Goal: Task Accomplishment & Management: Manage account settings

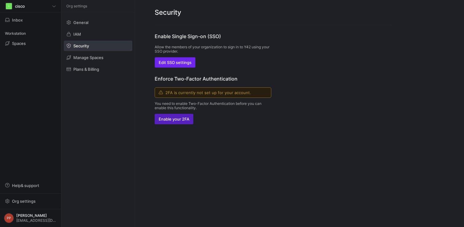
click at [172, 60] on span "button" at bounding box center [175, 62] width 40 height 10
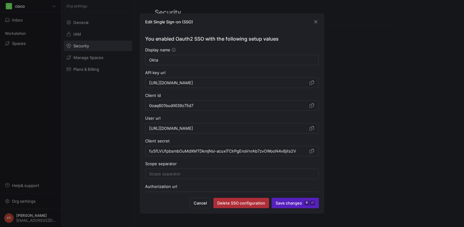
click at [234, 201] on span "Delete SSO configuration" at bounding box center [241, 202] width 48 height 5
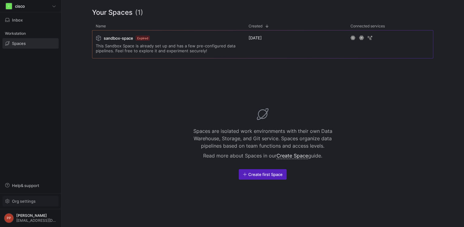
click at [22, 201] on span "Org settings" at bounding box center [24, 200] width 24 height 5
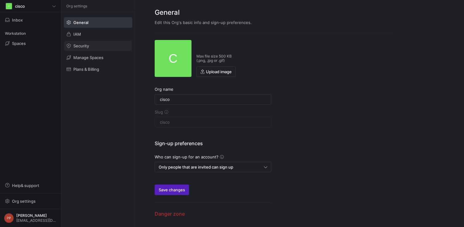
click at [84, 48] on span at bounding box center [98, 46] width 68 height 10
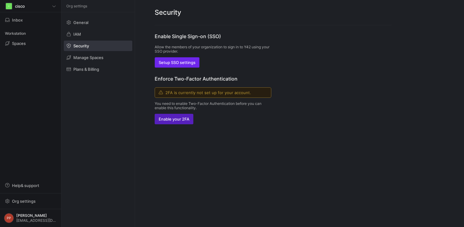
click at [174, 63] on span "Setup SSO settings" at bounding box center [177, 62] width 37 height 5
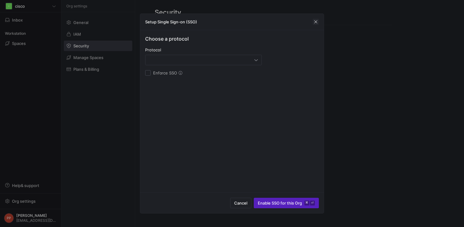
click at [317, 21] on span "button" at bounding box center [316, 22] width 6 height 6
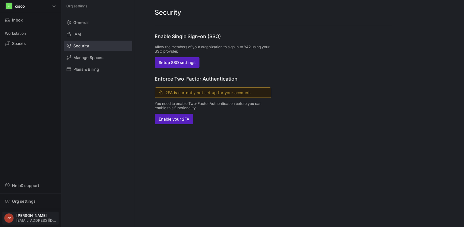
click at [30, 216] on span "[PERSON_NAME]" at bounding box center [36, 215] width 41 height 4
click at [25, 205] on span "Sign out" at bounding box center [20, 206] width 16 height 5
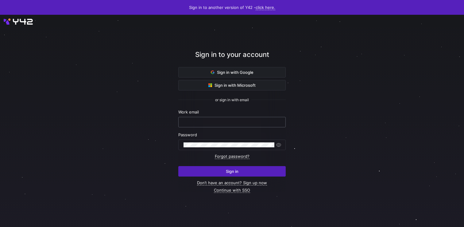
click at [221, 122] on input "text" at bounding box center [232, 121] width 97 height 5
click at [0, 226] on com-1password-button at bounding box center [0, 227] width 0 height 0
type input "[EMAIL_ADDRESS][DOMAIN_NAME]"
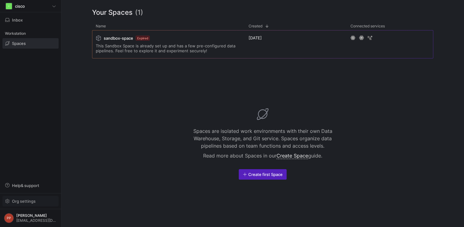
click at [30, 204] on span "button" at bounding box center [31, 201] width 56 height 10
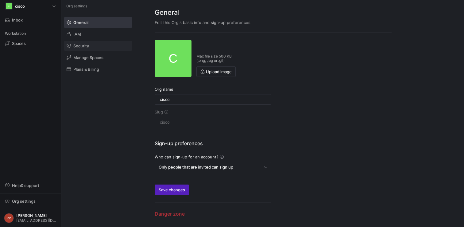
click at [94, 43] on span at bounding box center [98, 46] width 68 height 10
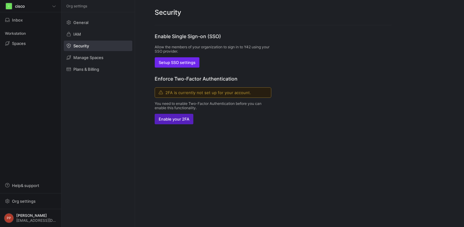
click at [180, 64] on span "Setup SSO settings" at bounding box center [177, 62] width 37 height 5
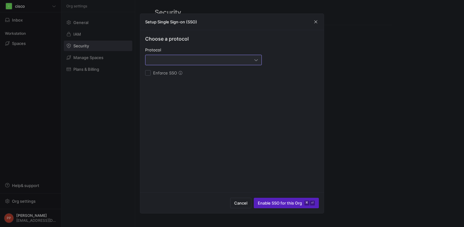
click at [185, 62] on div at bounding box center [201, 59] width 105 height 5
click at [174, 89] on span "OAuth2" at bounding box center [203, 90] width 111 height 5
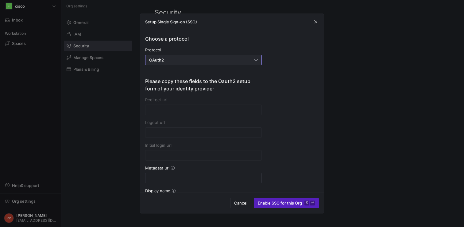
type input "[URL][DOMAIN_NAME]"
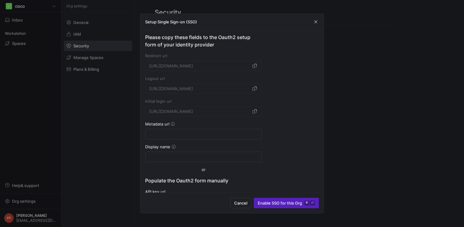
scroll to position [40, 0]
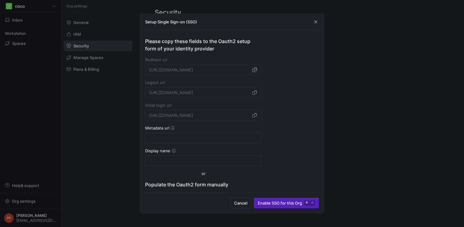
click at [255, 69] on span "button" at bounding box center [255, 70] width 6 height 6
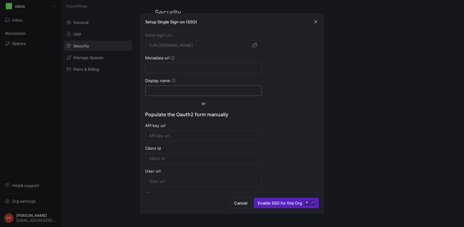
scroll to position [109, 0]
paste input "[URL][DOMAIN_NAME]"
type input "[URL][DOMAIN_NAME]"
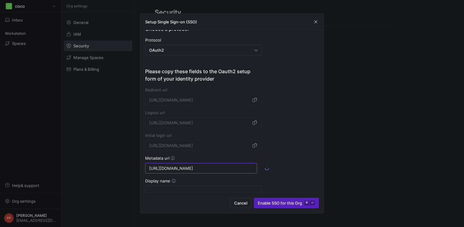
scroll to position [0, 0]
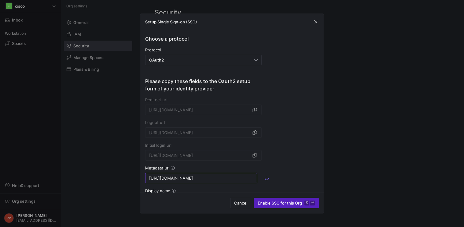
type input "[URL][DOMAIN_NAME]"
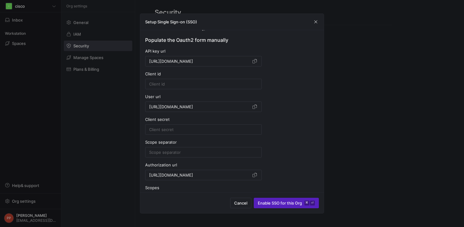
scroll to position [184, 0]
type input "[URL][DOMAIN_NAME]"
click at [174, 83] on input at bounding box center [203, 84] width 109 height 5
paste input "DIQQY046KNRFQBMNTO6G"
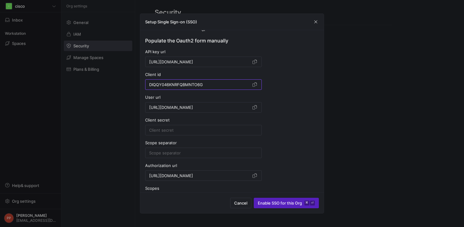
type input "DIQQY046KNRFQBMNTO6G"
click at [173, 129] on input at bounding box center [203, 129] width 109 height 5
paste input "G32JxUhvebAbuPqf7neA7mwzQv9aL4mo82rassh9"
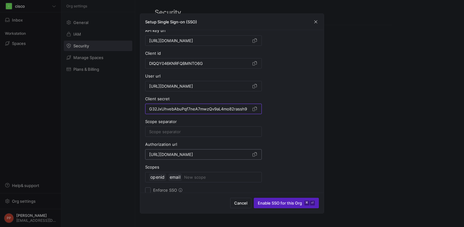
scroll to position [210, 0]
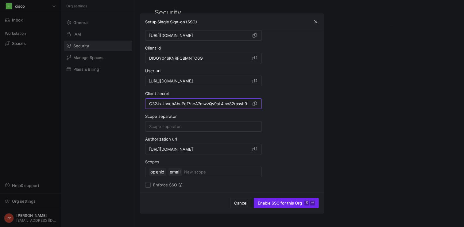
type input "G32JxUhvebAbuPqf7neA7mwzQv9aL4mo82rassh9"
click at [275, 203] on span "Enable SSO for this Org ⌘ ⏎" at bounding box center [286, 202] width 57 height 5
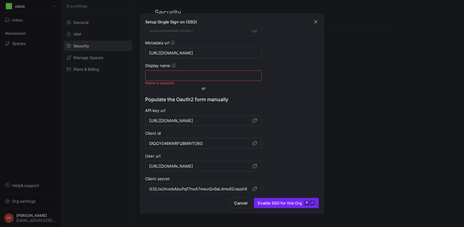
scroll to position [121, 0]
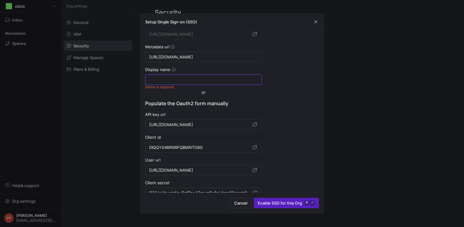
click at [170, 80] on input at bounding box center [203, 79] width 109 height 5
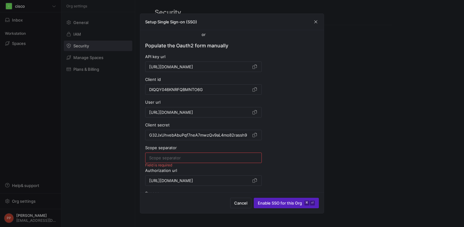
scroll to position [210, 0]
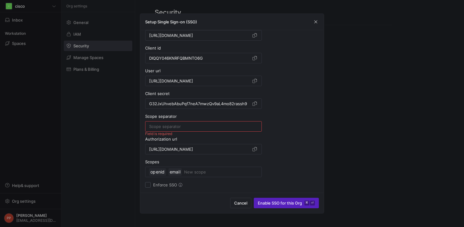
type input "testttt"
click at [177, 128] on input at bounding box center [203, 126] width 109 height 5
click at [279, 201] on span "Enable SSO for this Org ⌘ ⏎" at bounding box center [286, 202] width 57 height 5
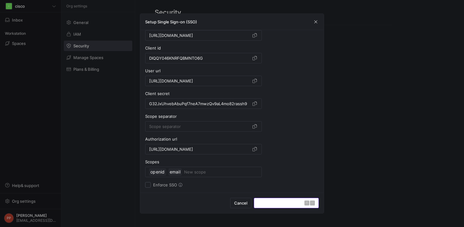
scroll to position [0, 0]
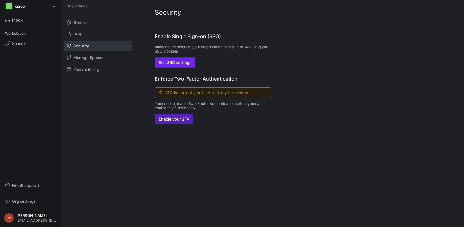
click at [188, 61] on span "Edit SSO settings" at bounding box center [175, 62] width 33 height 5
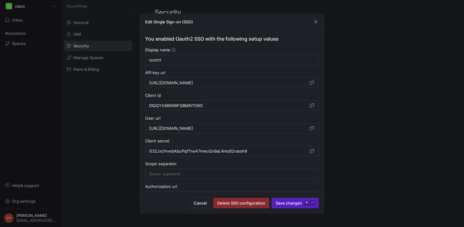
scroll to position [47, 0]
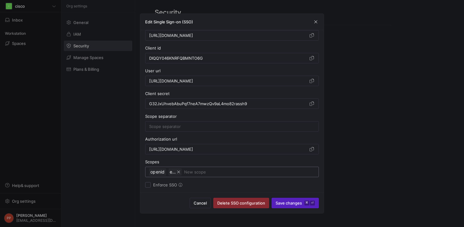
click at [179, 172] on icon "button" at bounding box center [178, 171] width 3 height 3
click at [293, 200] on span "submit" at bounding box center [295, 203] width 47 height 10
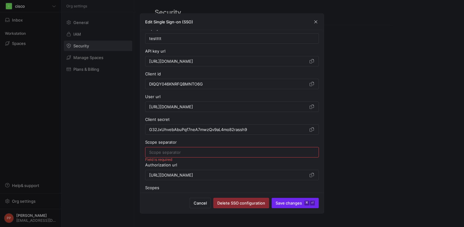
scroll to position [18, 0]
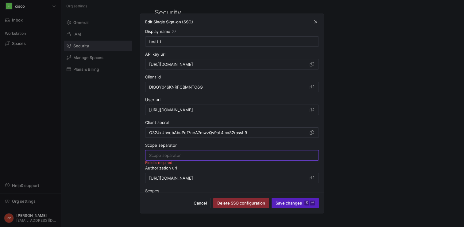
click at [180, 155] on input at bounding box center [232, 155] width 166 height 5
click at [240, 157] on input at bounding box center [232, 155] width 166 height 5
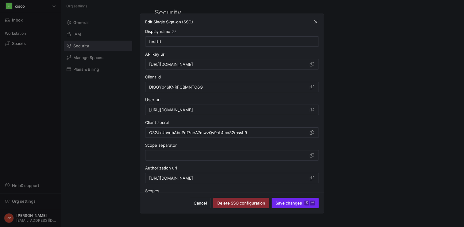
click at [292, 204] on span "Save changes ⌘ ⏎" at bounding box center [295, 202] width 39 height 5
type input "testttt"
type input "[URL][DOMAIN_NAME]"
type input "DIQQY046KNRFQBMNTO6G"
type input "[URL][DOMAIN_NAME]"
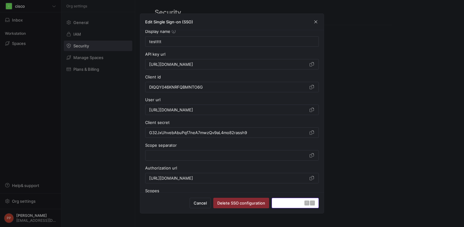
type input "G32JxUhvebAbuPqf7neA7mwzQv9aL4mo82rassh9"
type input "[URL][DOMAIN_NAME]"
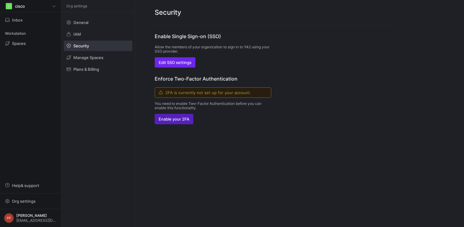
click at [178, 64] on span "Edit SSO settings" at bounding box center [175, 62] width 33 height 5
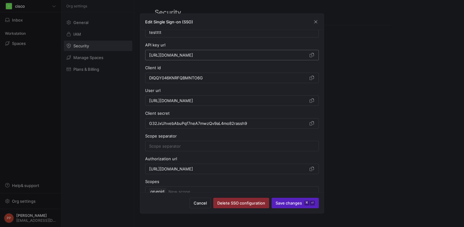
scroll to position [0, 0]
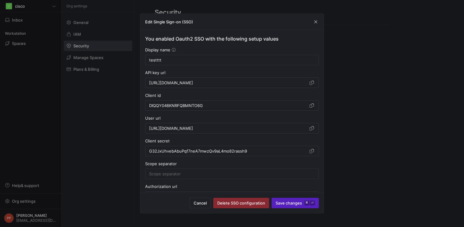
click at [151, 75] on div "API key url [URL][DOMAIN_NAME]" at bounding box center [232, 79] width 174 height 18
click at [242, 205] on span "Delete SSO configuration" at bounding box center [241, 202] width 48 height 5
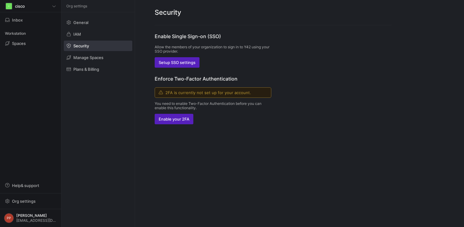
click at [179, 57] on div "Enable Single Sign-on (SSO) Allow the members of your organization to sign in t…" at bounding box center [213, 50] width 117 height 35
click at [179, 61] on span "Setup SSO settings" at bounding box center [177, 62] width 37 height 5
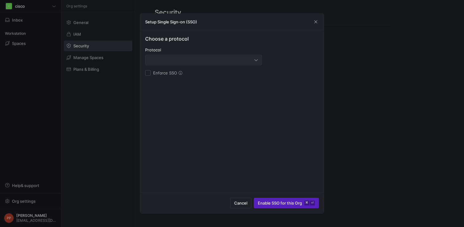
click at [213, 62] on div at bounding box center [203, 60] width 109 height 10
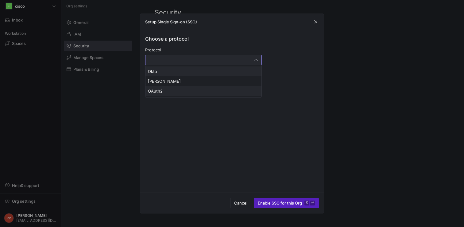
click at [190, 93] on mat-option "OAuth2" at bounding box center [204, 91] width 116 height 10
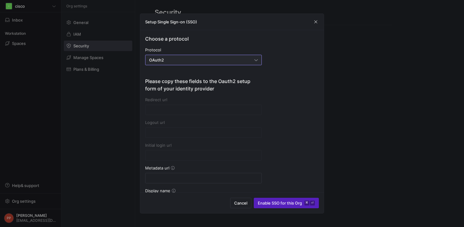
type input "[URL][DOMAIN_NAME]"
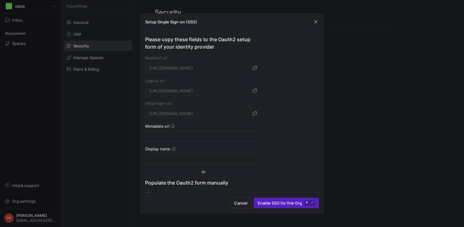
scroll to position [38, 0]
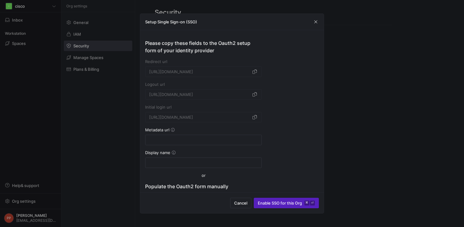
drag, startPoint x: 169, startPoint y: 130, endPoint x: 146, endPoint y: 130, distance: 23.3
click at [146, 130] on div "Metadata url" at bounding box center [203, 129] width 117 height 5
copy div "Metadata url"
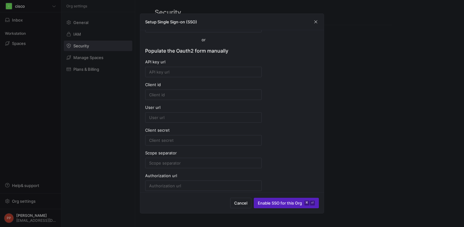
scroll to position [174, 0]
drag, startPoint x: 146, startPoint y: 107, endPoint x: 168, endPoint y: 107, distance: 22.1
click at [168, 107] on div "User url" at bounding box center [203, 106] width 117 height 5
drag, startPoint x: 144, startPoint y: 61, endPoint x: 182, endPoint y: 61, distance: 37.8
click at [182, 61] on div "Choose a protocol Protocol OAuth2 Please copy these fields to the Oauth2 setup …" at bounding box center [232, 111] width 184 height 162
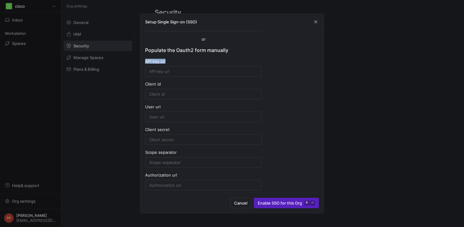
copy div "API key url"
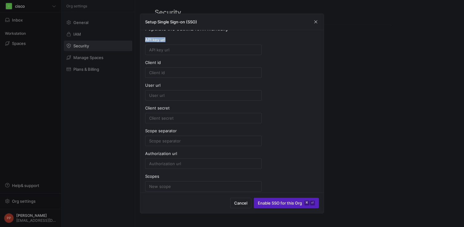
scroll to position [210, 0]
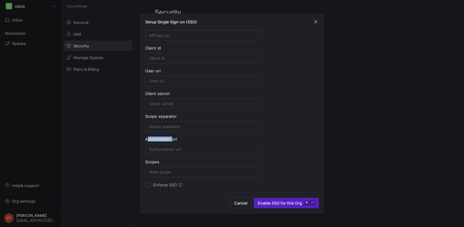
drag, startPoint x: 147, startPoint y: 139, endPoint x: 172, endPoint y: 139, distance: 24.9
click at [172, 139] on div "Authorization url" at bounding box center [203, 138] width 117 height 5
drag, startPoint x: 178, startPoint y: 139, endPoint x: 145, endPoint y: 139, distance: 32.3
click at [145, 139] on div "Authorization url" at bounding box center [203, 138] width 117 height 5
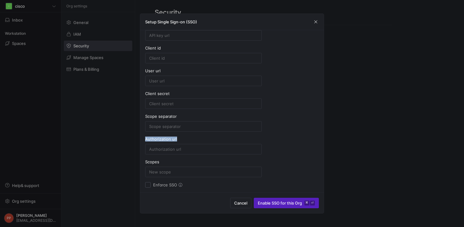
copy div "Authorization url"
click at [162, 159] on form "API key url Client id User url Client secret Scope separator Authorization url …" at bounding box center [203, 100] width 117 height 154
drag, startPoint x: 146, startPoint y: 71, endPoint x: 163, endPoint y: 71, distance: 16.9
click at [163, 71] on div "User url" at bounding box center [203, 70] width 117 height 5
copy div "User url"
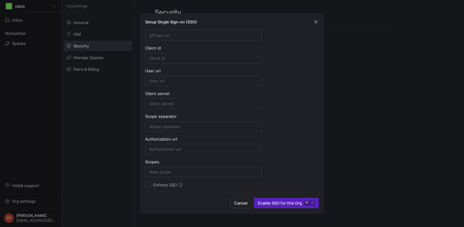
click at [340, 121] on div at bounding box center [232, 113] width 464 height 227
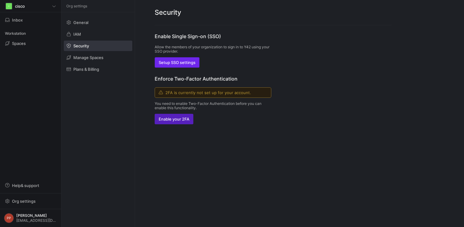
click at [177, 65] on span "button" at bounding box center [177, 62] width 44 height 10
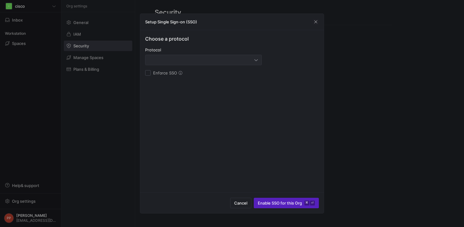
click at [195, 62] on div at bounding box center [201, 59] width 105 height 5
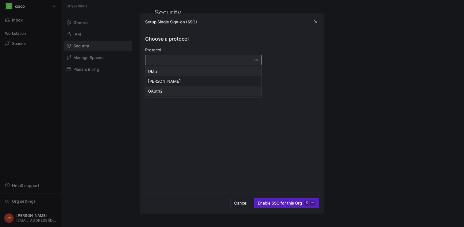
click at [181, 90] on span "OAuth2" at bounding box center [203, 90] width 111 height 5
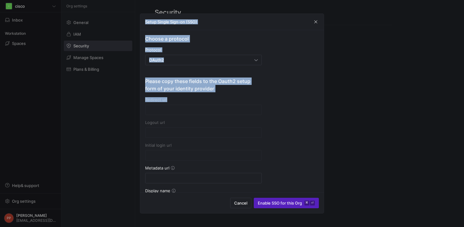
drag, startPoint x: 167, startPoint y: 100, endPoint x: 133, endPoint y: 100, distance: 34.7
click at [133, 100] on div "Setup Single Sign-on (SSO) Choose a protocol Protocol OAuth2 Please copy these …" at bounding box center [232, 113] width 464 height 227
type input "[URL][DOMAIN_NAME]"
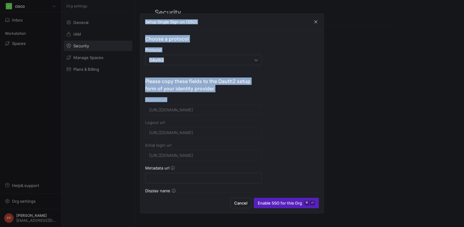
click at [208, 91] on h4 "Please copy these fields to the Oauth2 setup form of your identity provider" at bounding box center [203, 84] width 117 height 15
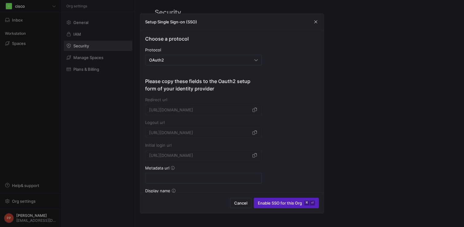
click at [154, 102] on div "Redirect url" at bounding box center [203, 99] width 117 height 5
click at [154, 120] on div "Logout url" at bounding box center [203, 122] width 117 height 5
click at [153, 144] on div "Initial login url" at bounding box center [203, 145] width 117 height 5
